Goal: Information Seeking & Learning: Learn about a topic

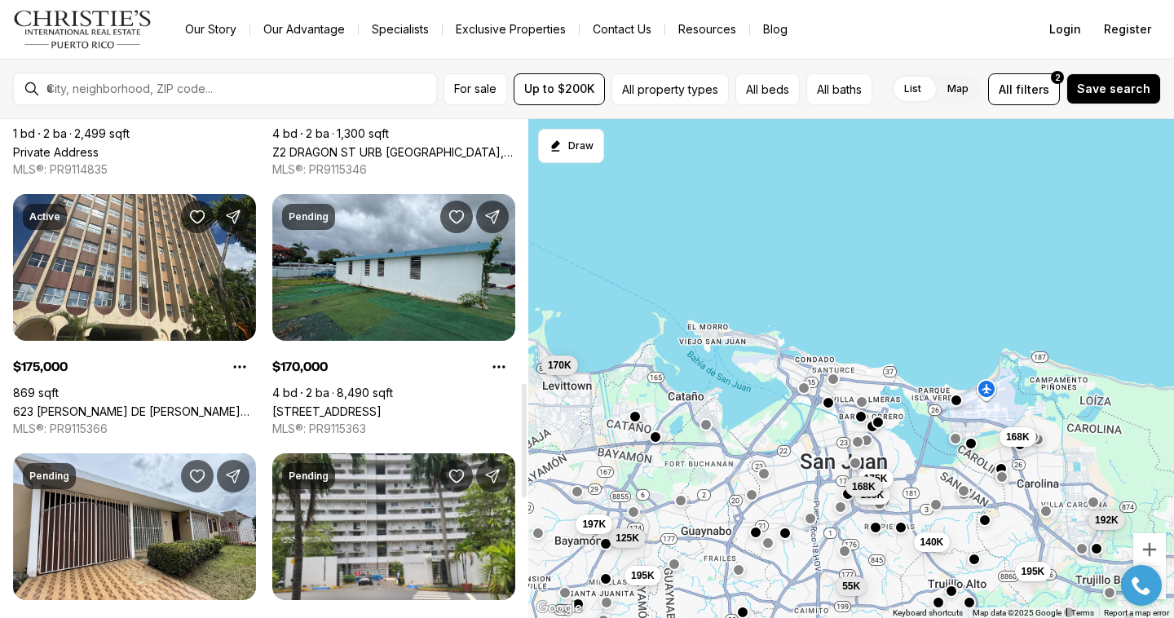
scroll to position [1168, 0]
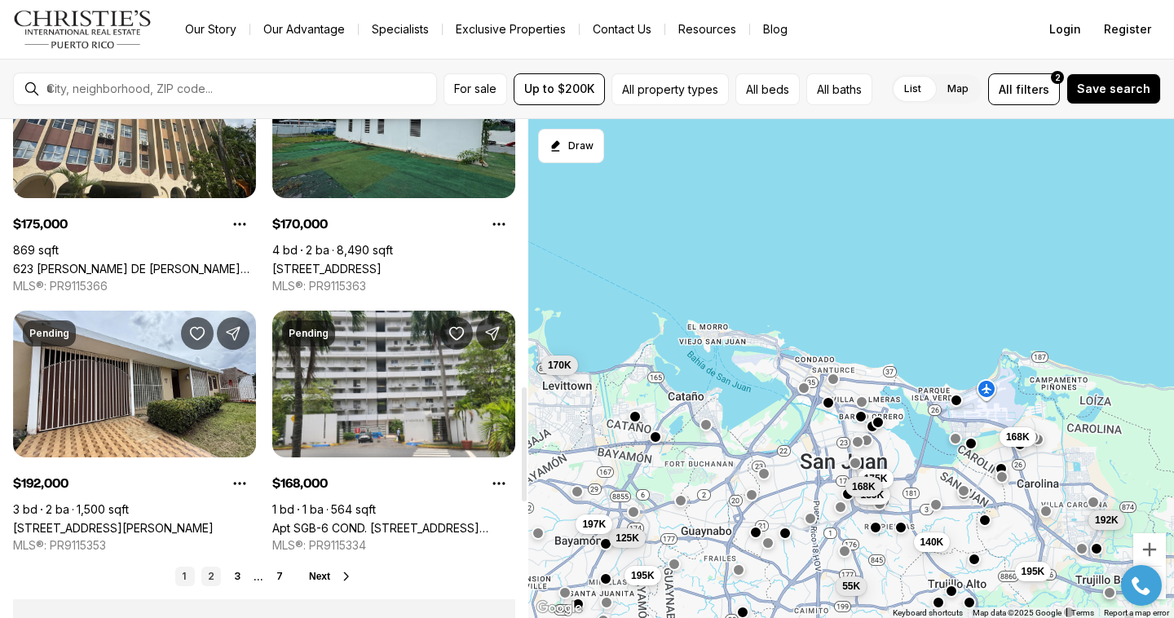
click at [213, 574] on link "2" at bounding box center [211, 577] width 20 height 20
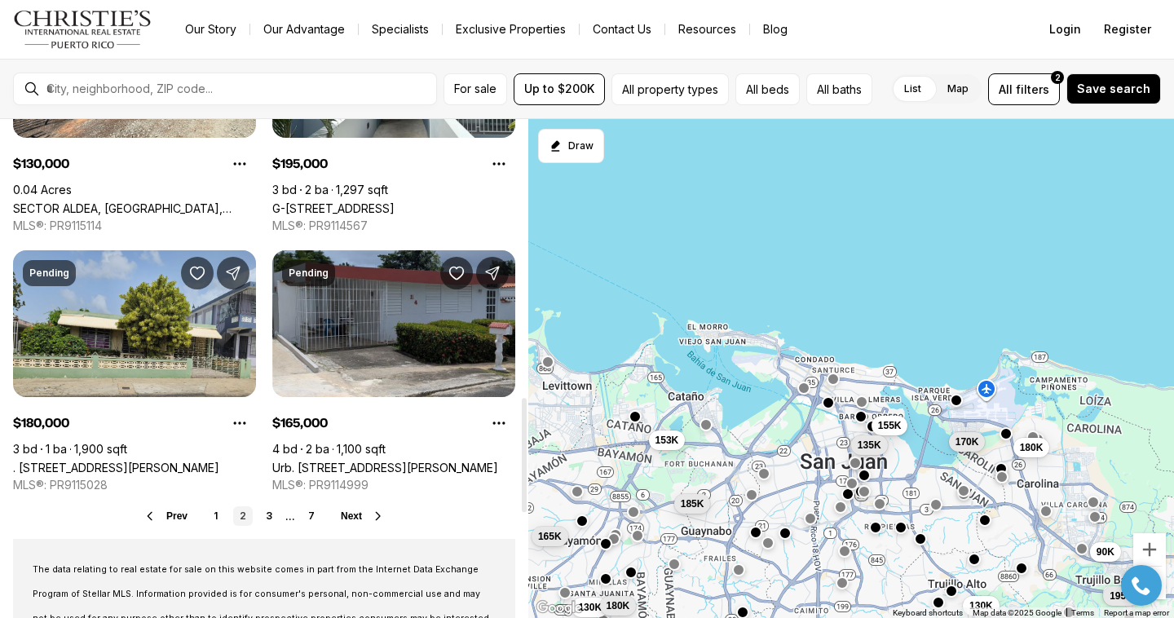
scroll to position [1210, 0]
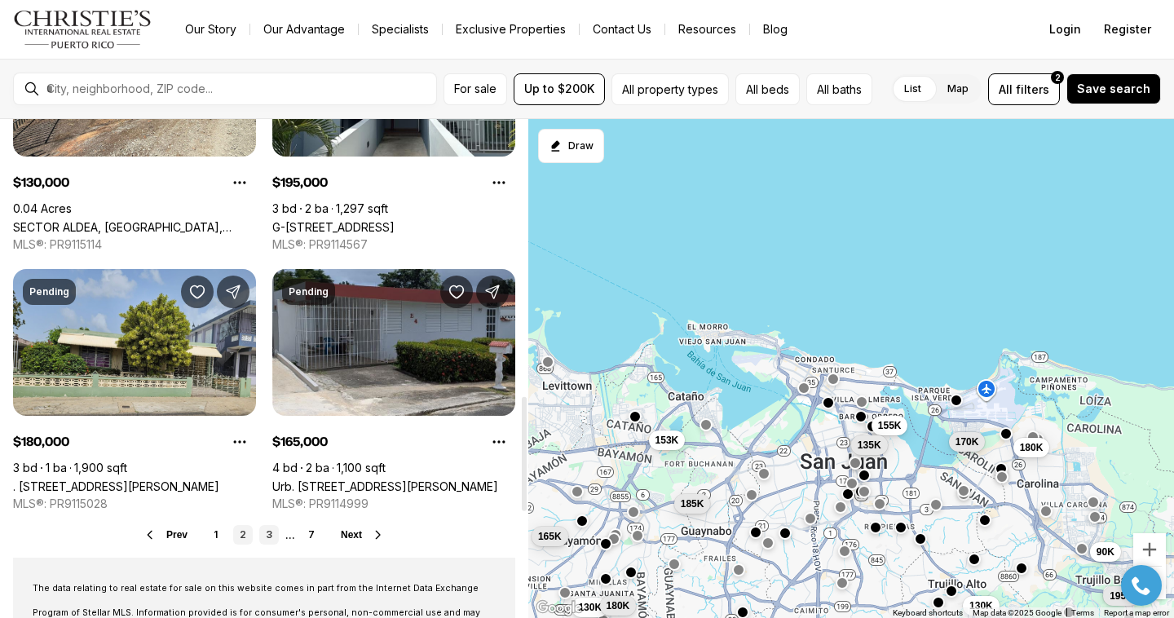
click at [274, 532] on link "3" at bounding box center [269, 535] width 20 height 20
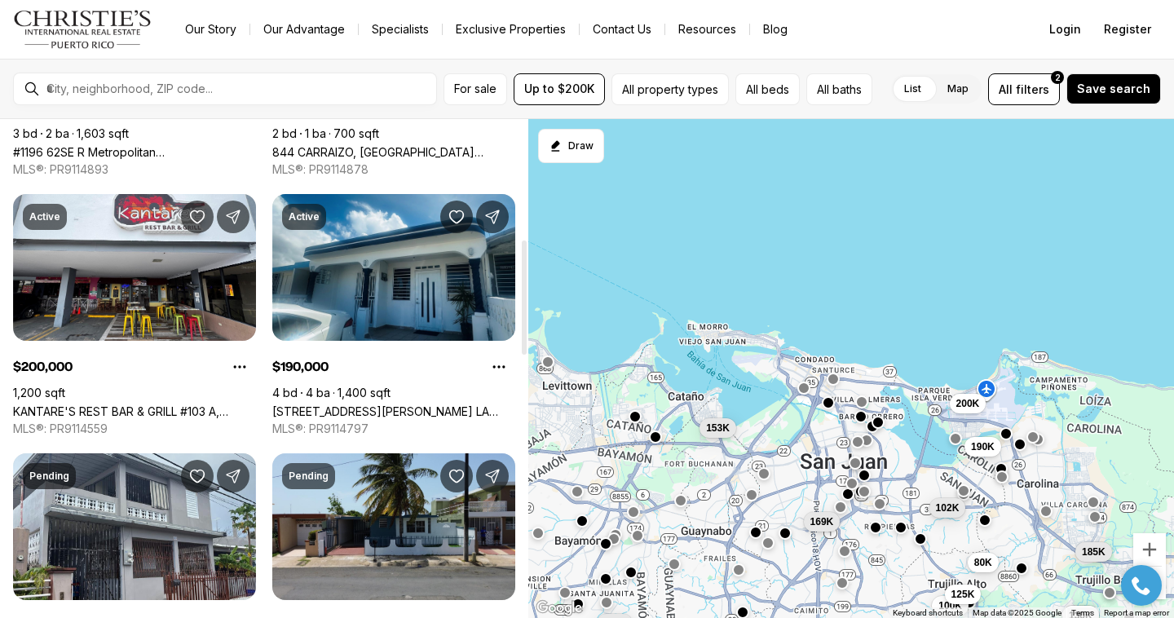
scroll to position [528, 0]
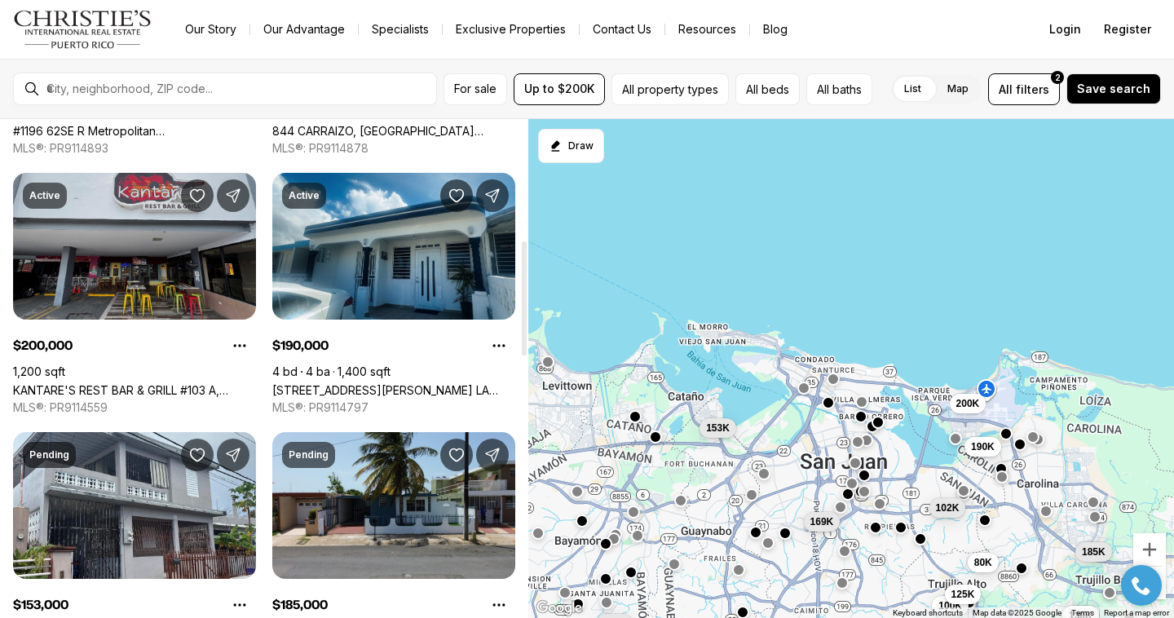
click at [210, 388] on link "KANTARE'S REST BAR & GRILL #103 A, CAROLINA PR, 00979" at bounding box center [134, 390] width 243 height 14
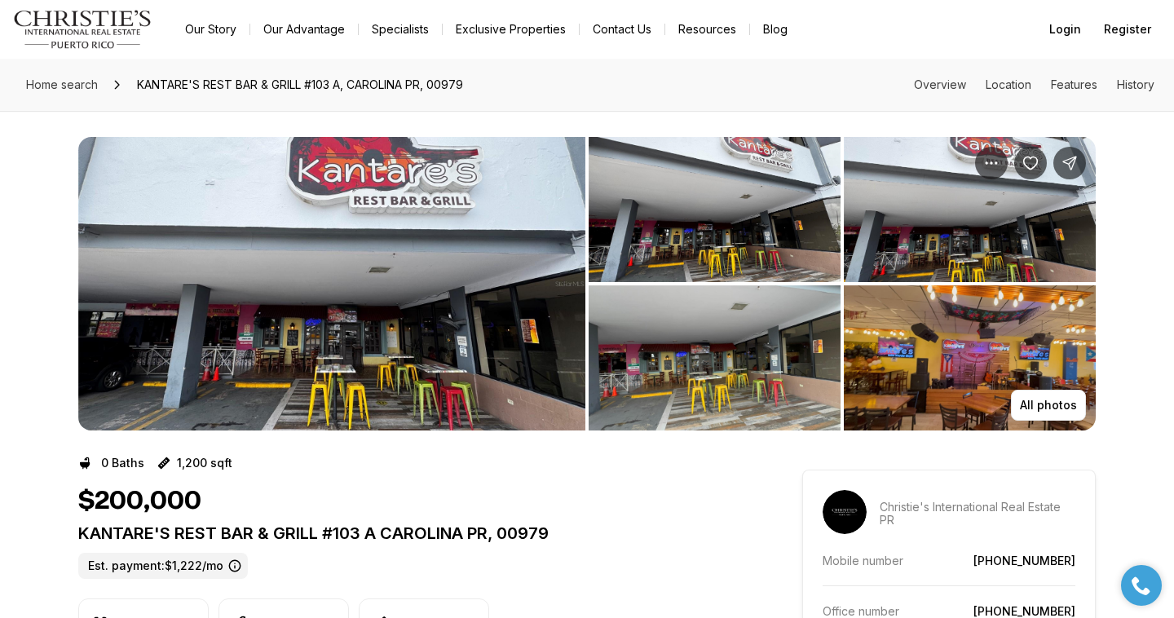
click at [86, 20] on img "Main navigation" at bounding box center [82, 29] width 139 height 39
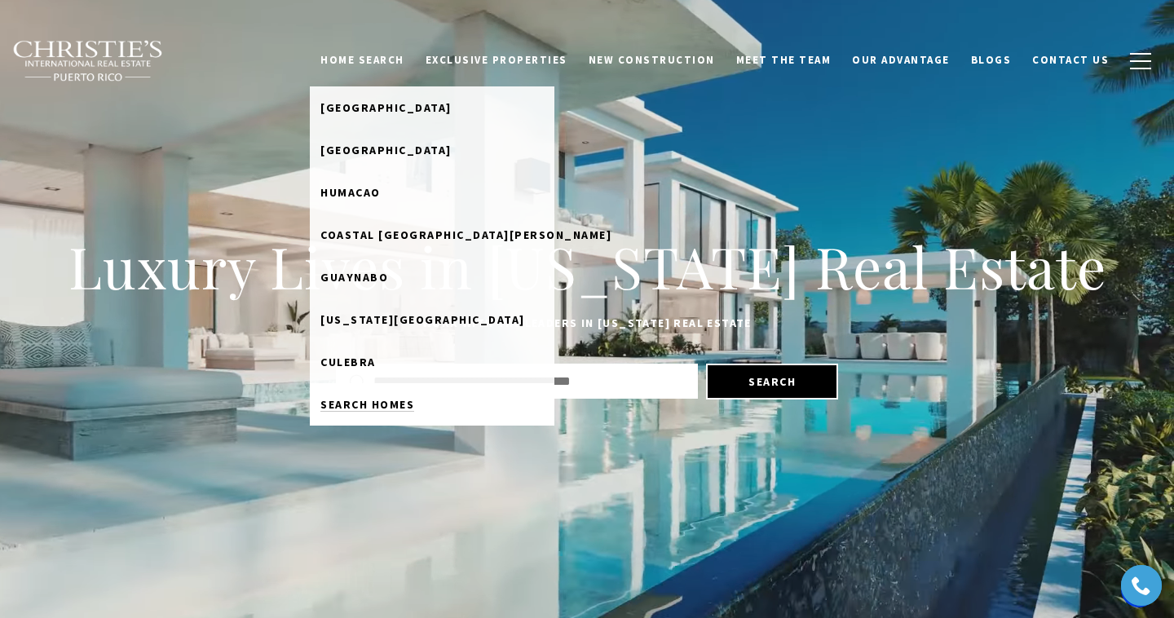
click at [401, 406] on span "Search Homes" at bounding box center [367, 404] width 94 height 15
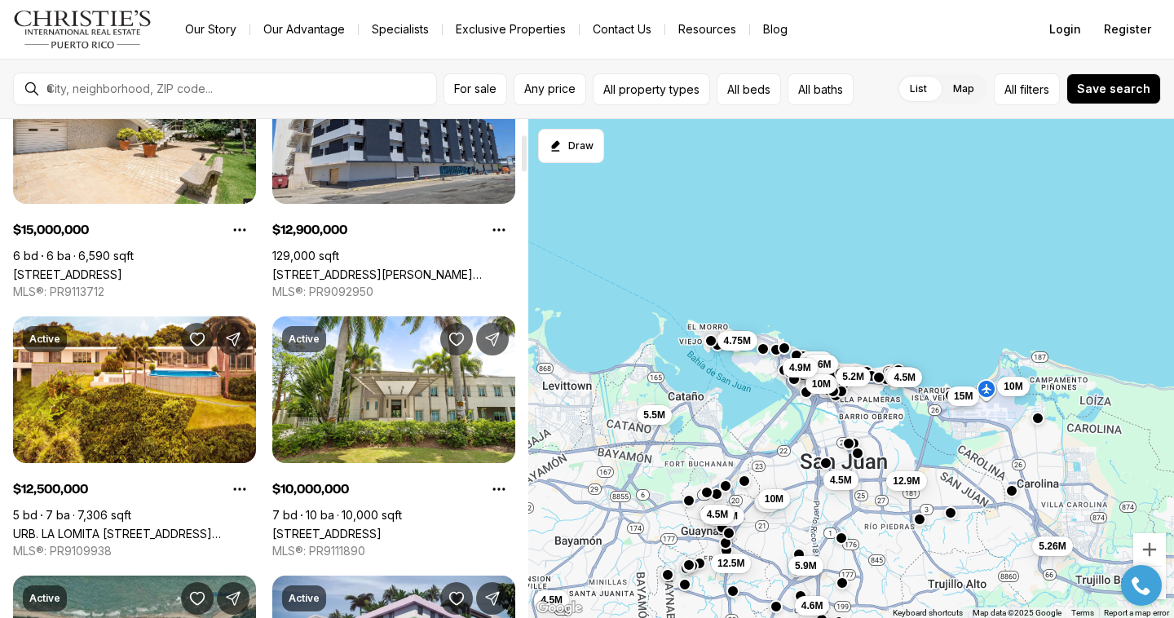
scroll to position [205, 0]
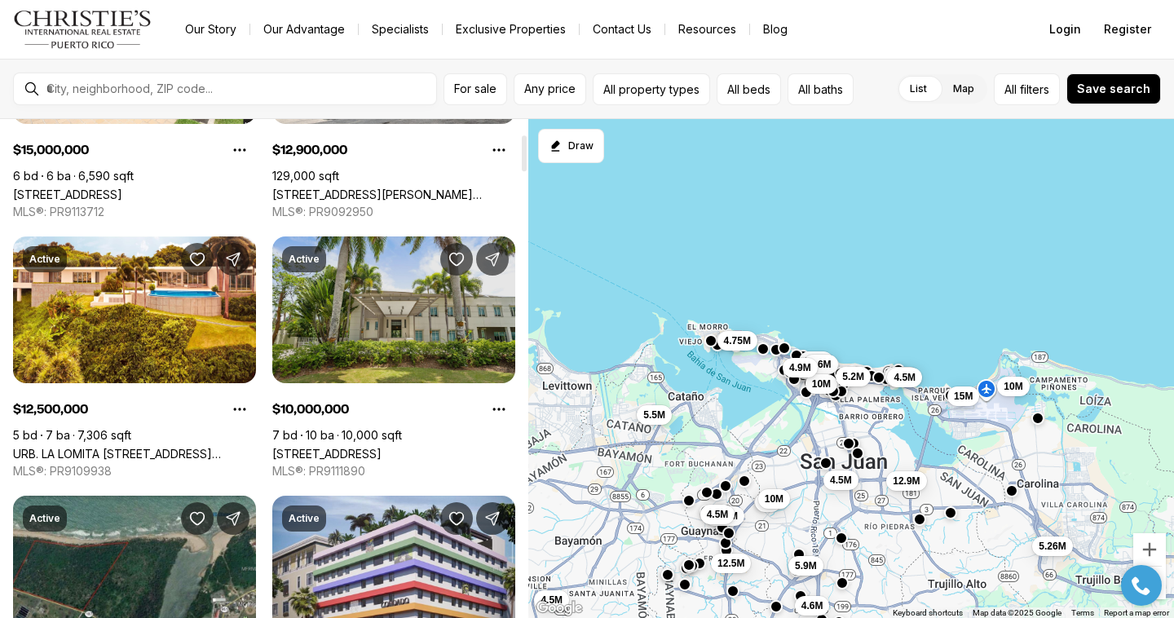
click at [379, 447] on link "[STREET_ADDRESS]" at bounding box center [326, 454] width 109 height 14
